Goal: Information Seeking & Learning: Learn about a topic

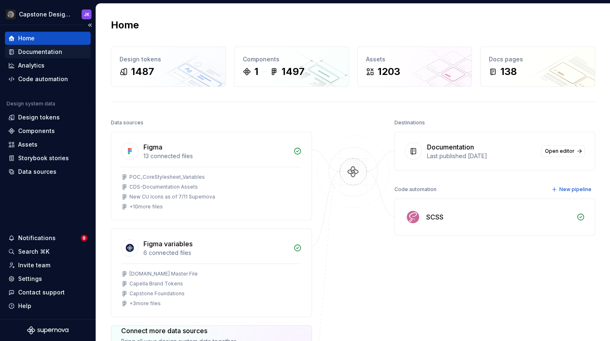
click at [41, 51] on div "Documentation" at bounding box center [40, 52] width 44 height 8
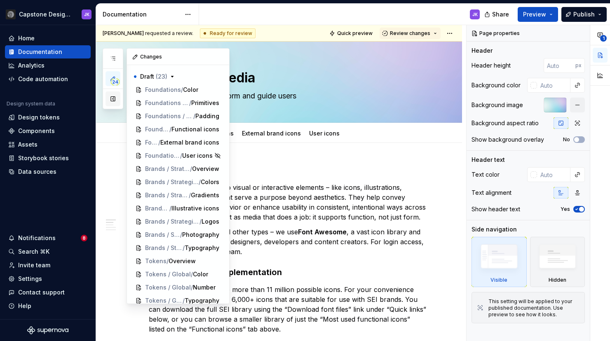
click at [113, 100] on button "button" at bounding box center [113, 99] width 15 height 15
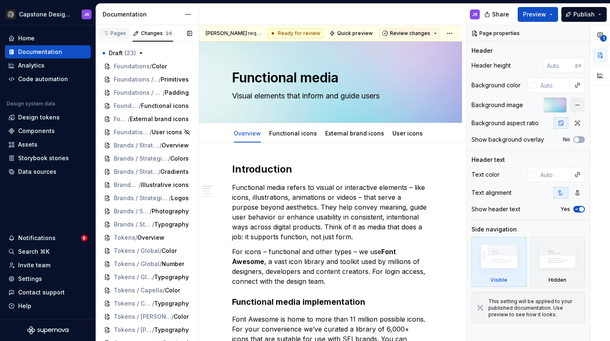
click at [110, 36] on div "Pages" at bounding box center [114, 33] width 24 height 7
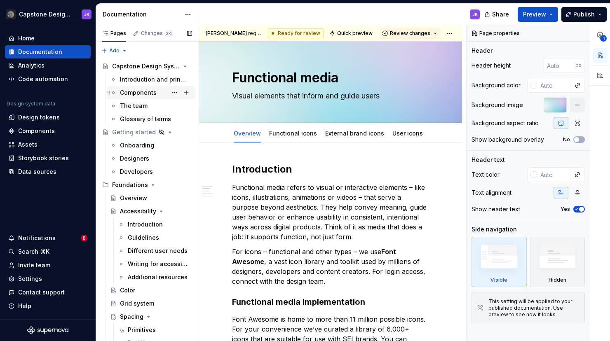
click at [128, 93] on div "Components" at bounding box center [138, 93] width 37 height 8
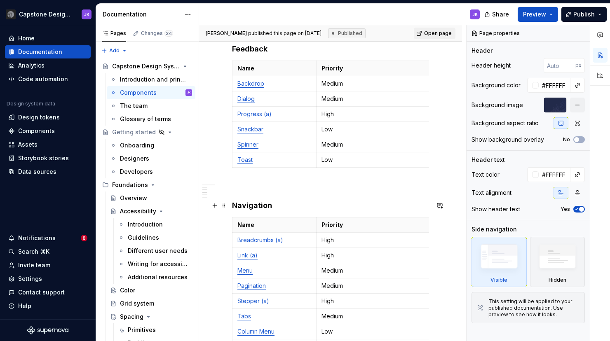
scroll to position [482, 0]
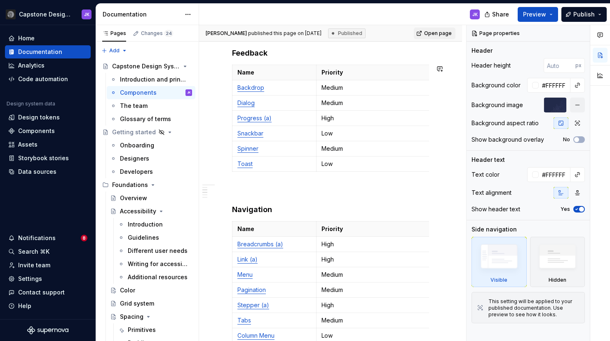
type textarea "*"
